Goal: Task Accomplishment & Management: Use online tool/utility

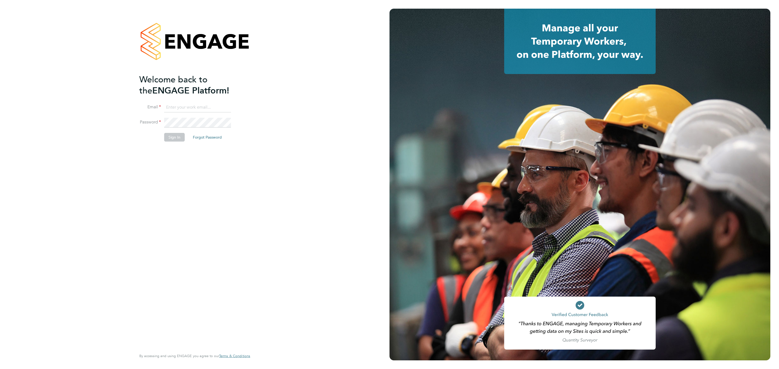
click at [204, 102] on ng-template "Welcome back to the ENGAGE Platform! Email Password Sign In Forgot Password" at bounding box center [191, 110] width 105 height 73
click at [204, 105] on input at bounding box center [197, 108] width 67 height 10
type input "info@cbwstaffingsolutions.com"
click at [168, 137] on button "Sign In" at bounding box center [174, 137] width 21 height 9
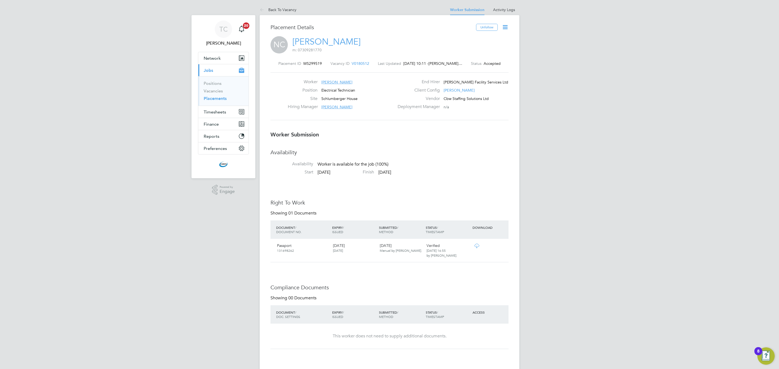
click at [506, 28] on icon at bounding box center [505, 27] width 7 height 7
click at [465, 67] on li "Confirm" at bounding box center [482, 66] width 50 height 8
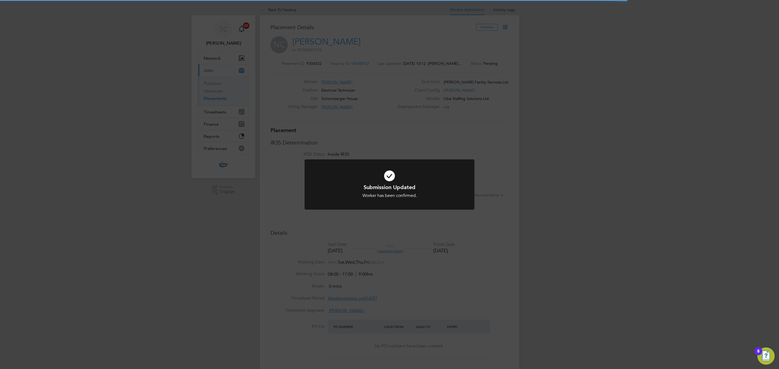
scroll to position [16, 38]
click at [508, 126] on div "Submission Updated Worker has been confirmed. Cancel Okay" at bounding box center [389, 184] width 779 height 369
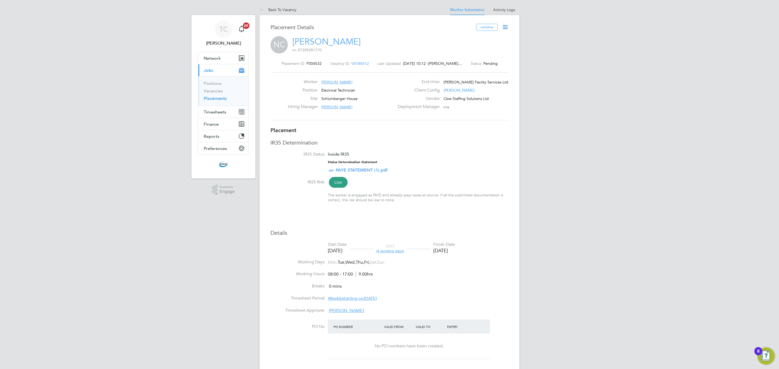
click at [503, 25] on icon at bounding box center [505, 27] width 7 height 7
click at [474, 58] on li "Start" at bounding box center [487, 58] width 40 height 8
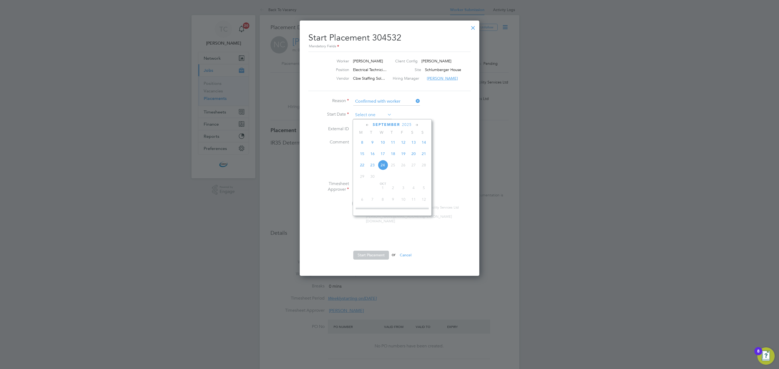
click at [377, 114] on input at bounding box center [372, 115] width 38 height 8
click at [361, 157] on span "15" at bounding box center [362, 154] width 10 height 10
type input "[DATE]"
click at [370, 252] on button "Start Placement" at bounding box center [371, 255] width 36 height 9
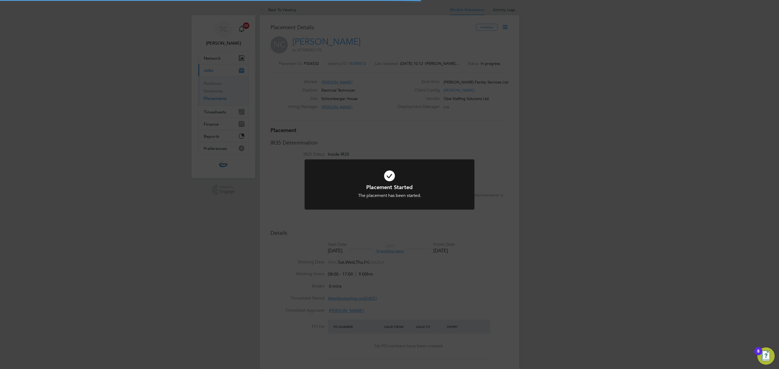
click at [209, 200] on div "Placement Started The placement has been started. Cancel Okay" at bounding box center [389, 184] width 779 height 369
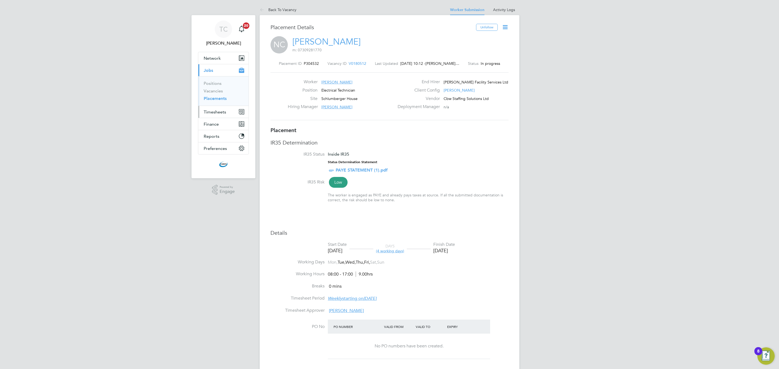
click at [214, 114] on span "Timesheets" at bounding box center [215, 112] width 22 height 5
click at [214, 97] on link "Timesheets" at bounding box center [215, 95] width 22 height 5
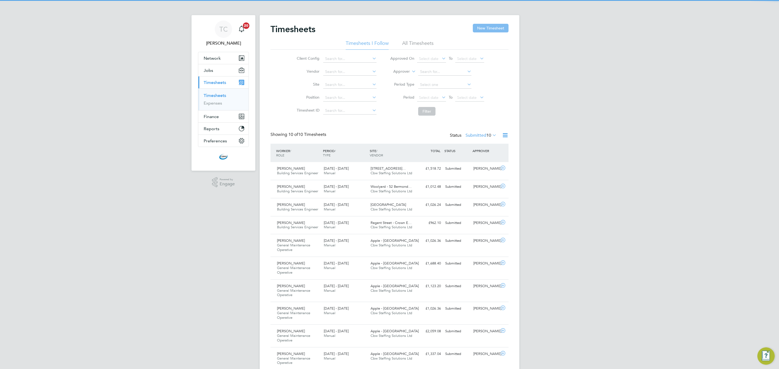
click at [485, 25] on button "New Timesheet" at bounding box center [491, 28] width 36 height 9
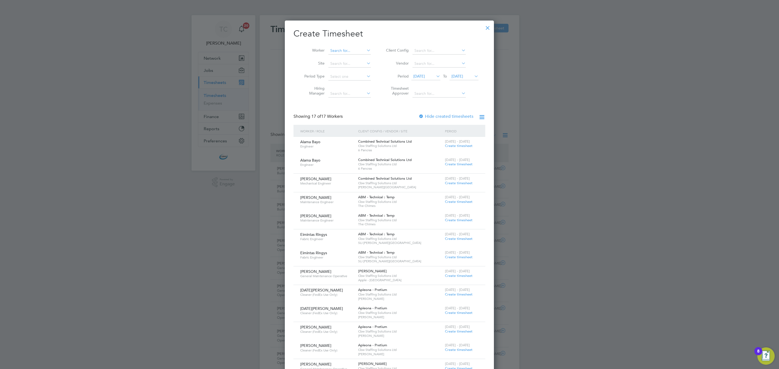
click at [349, 51] on input at bounding box center [349, 51] width 42 height 8
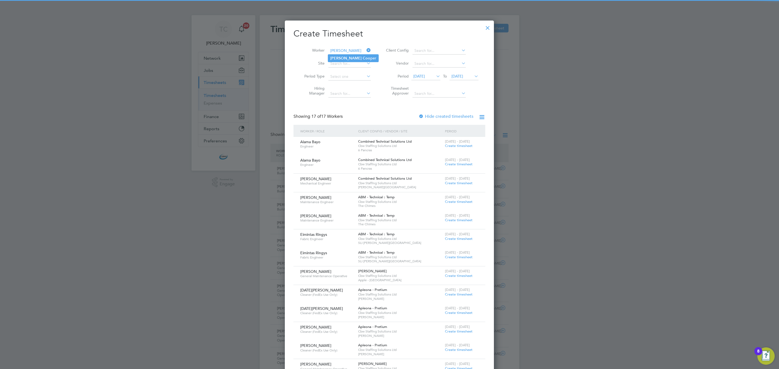
click at [363, 57] on b "Coo" at bounding box center [367, 58] width 8 height 5
type input "[PERSON_NAME]"
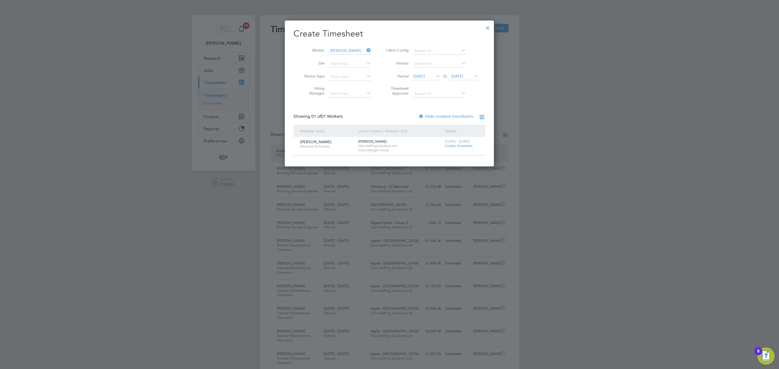
click at [452, 145] on span "Create timesheet" at bounding box center [459, 146] width 28 height 5
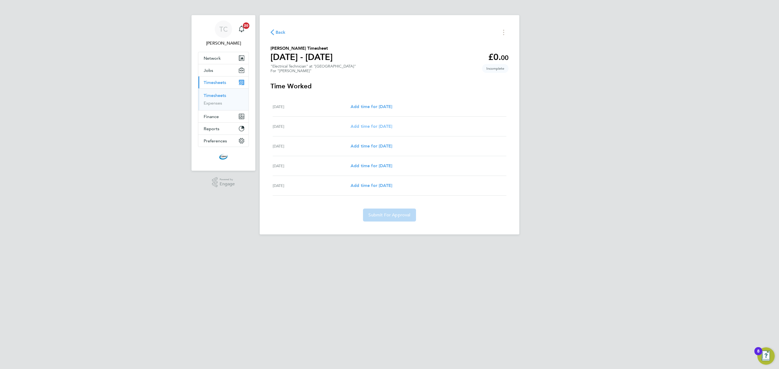
click at [386, 125] on span "Add time for [DATE]" at bounding box center [372, 126] width 42 height 5
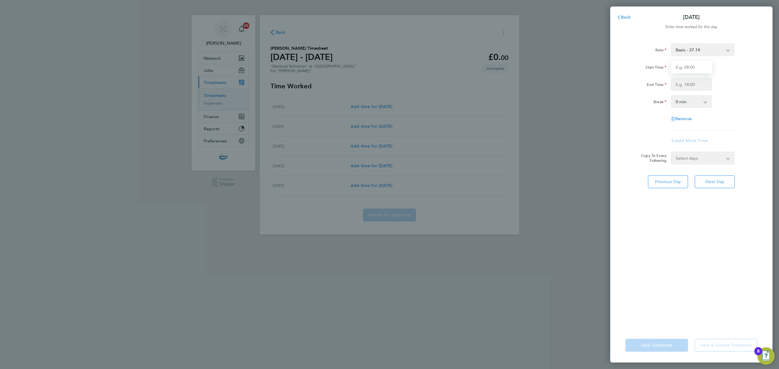
click at [704, 68] on input "Start Time" at bounding box center [691, 67] width 41 height 13
type input "08:00"
click at [691, 86] on input "End Time" at bounding box center [691, 84] width 41 height 13
type input "17:00"
click at [691, 103] on select "0 min 15 min 30 min 45 min 60 min 75 min 90 min" at bounding box center [688, 102] width 34 height 12
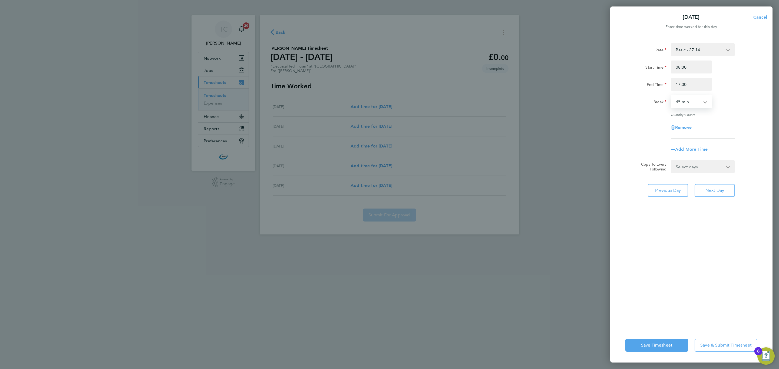
click at [671, 96] on select "0 min 15 min 30 min 45 min 60 min 75 min 90 min" at bounding box center [688, 102] width 34 height 12
click at [689, 101] on select "0 min 15 min 30 min 45 min 60 min 75 min 90 min" at bounding box center [688, 102] width 34 height 12
select select "60"
click at [671, 96] on select "0 min 15 min 30 min 45 min 60 min 75 min 90 min" at bounding box center [688, 102] width 34 height 12
click at [690, 167] on select "Select days Day [DATE] [DATE] [DATE]" at bounding box center [699, 167] width 57 height 12
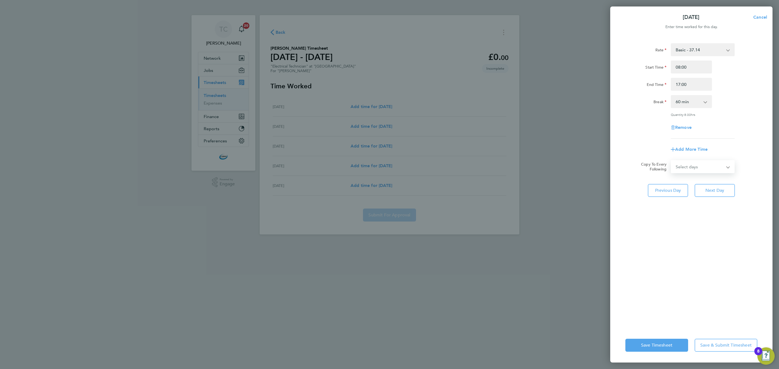
select select "DAY"
click at [671, 161] on select "Select days Day [DATE] [DATE] [DATE]" at bounding box center [699, 167] width 57 height 12
select select "[DATE]"
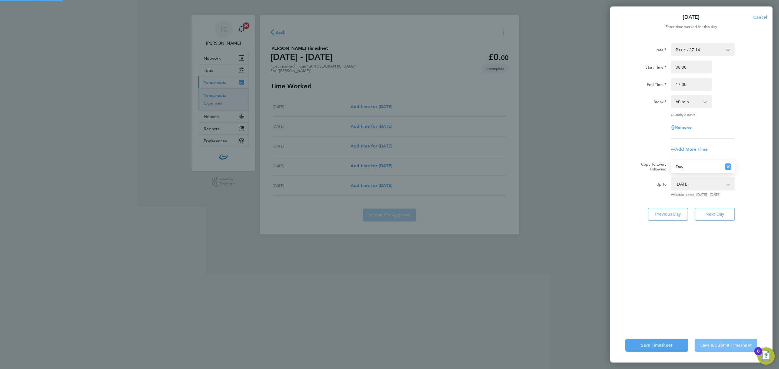
click at [705, 346] on span "Save & Submit Timesheet" at bounding box center [725, 345] width 51 height 5
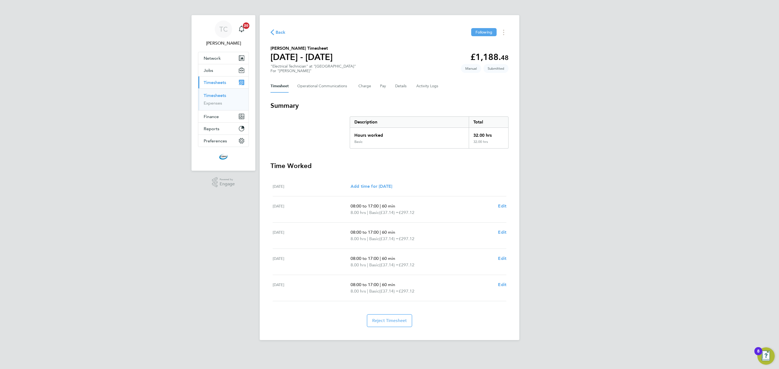
click at [394, 85] on div "Timesheet Operational Communications Charge Pay Details Activity Logs" at bounding box center [389, 86] width 238 height 13
click at [401, 88] on button "Details" at bounding box center [401, 86] width 12 height 13
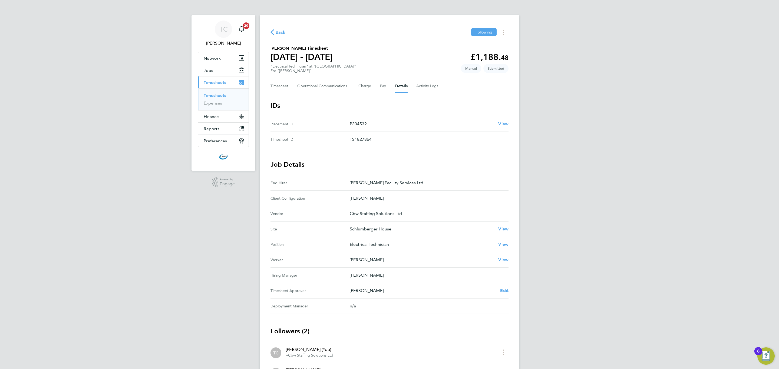
drag, startPoint x: 378, startPoint y: 123, endPoint x: 351, endPoint y: 124, distance: 27.1
click at [351, 124] on p "P304532" at bounding box center [422, 124] width 144 height 6
copy p "304532"
